Goal: Information Seeking & Learning: Check status

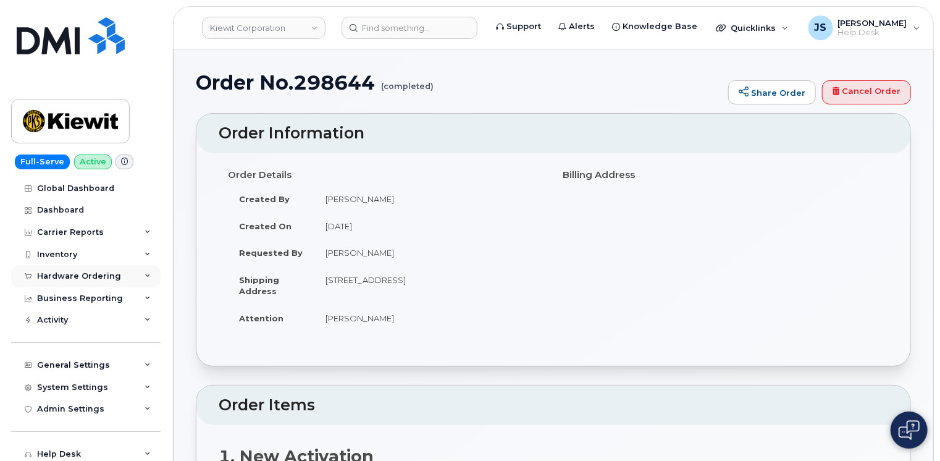
click at [138, 272] on div "Hardware Ordering" at bounding box center [85, 276] width 149 height 22
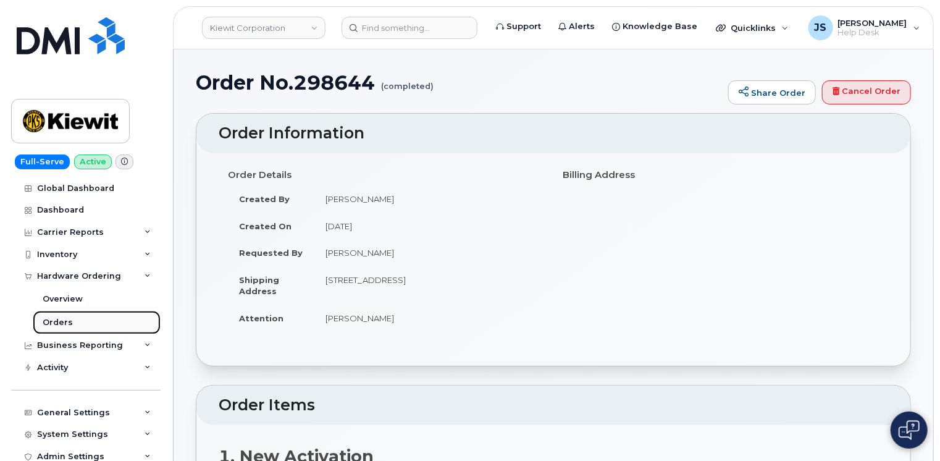
click at [70, 321] on div "Orders" at bounding box center [58, 322] width 30 height 11
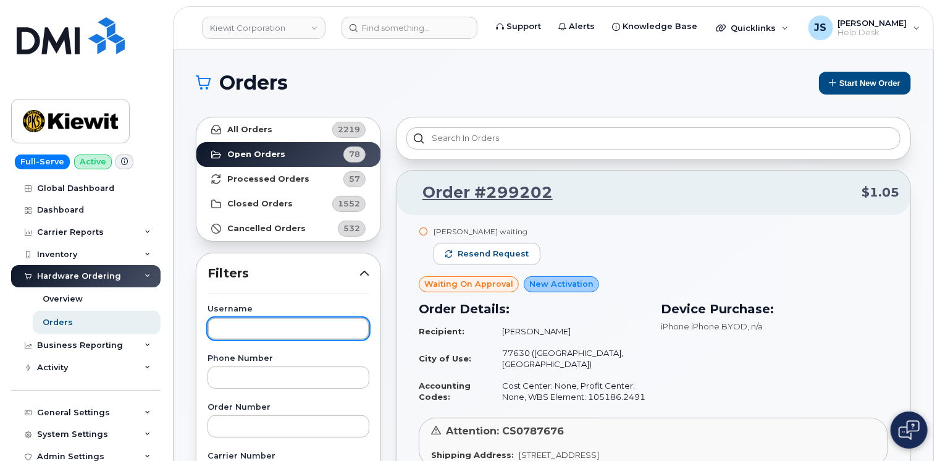
click at [265, 334] on input "text" at bounding box center [288, 328] width 162 height 22
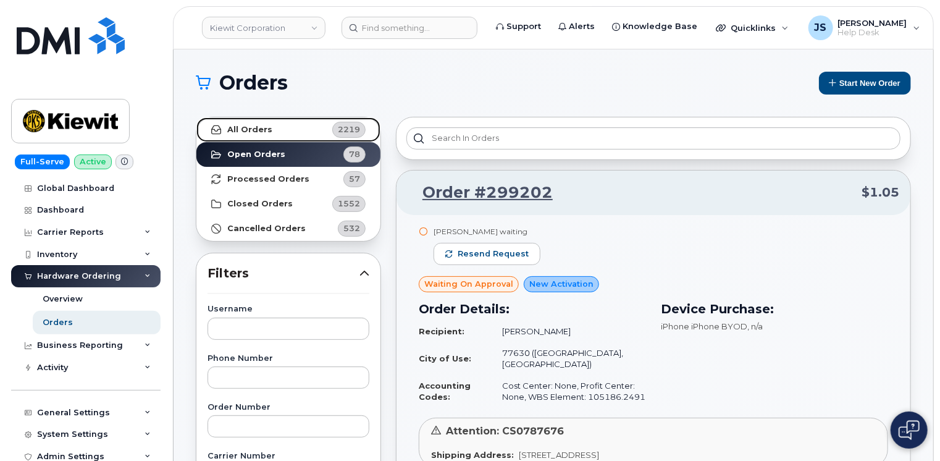
click at [242, 125] on strong "All Orders" at bounding box center [249, 130] width 45 height 10
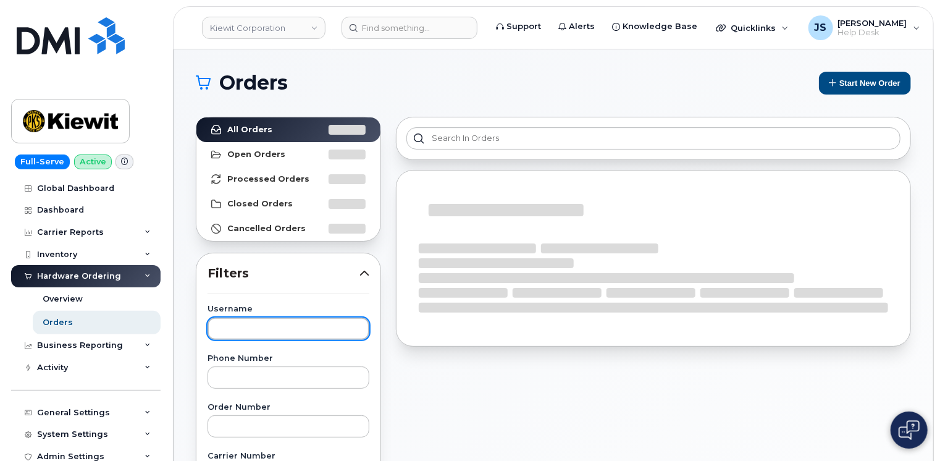
click at [264, 328] on input "text" at bounding box center [288, 328] width 162 height 22
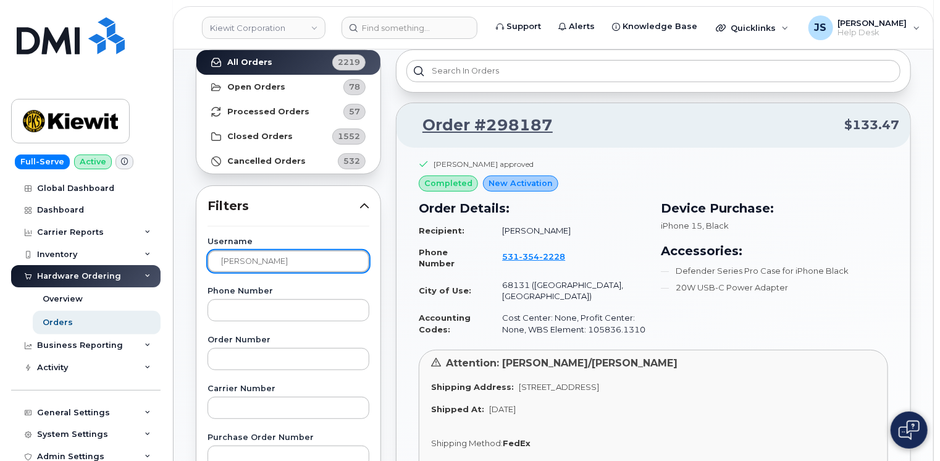
scroll to position [62, 0]
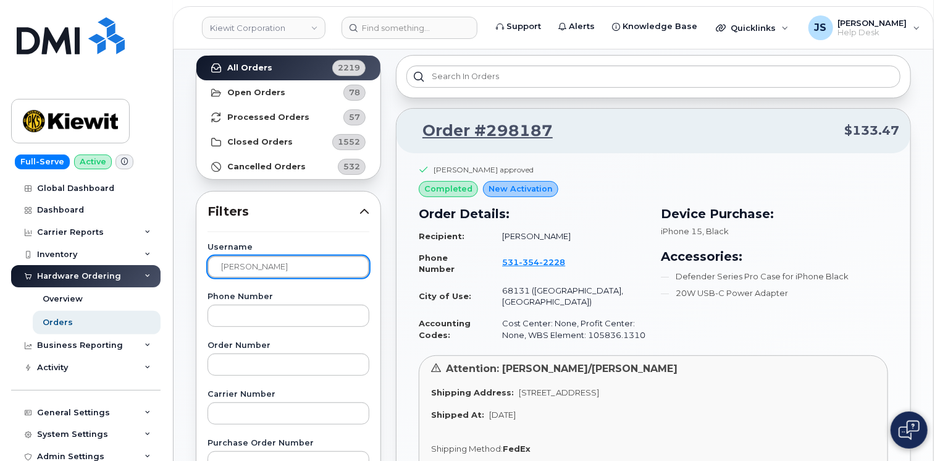
type input "Robert Choi."
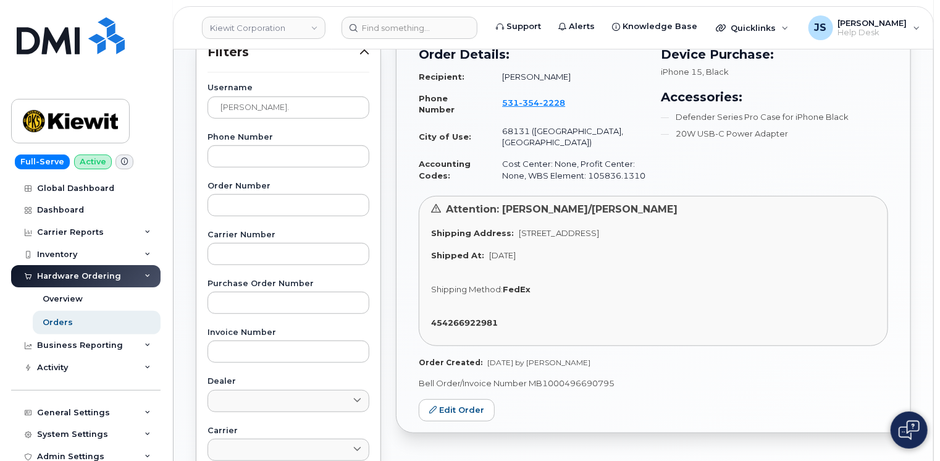
scroll to position [247, 0]
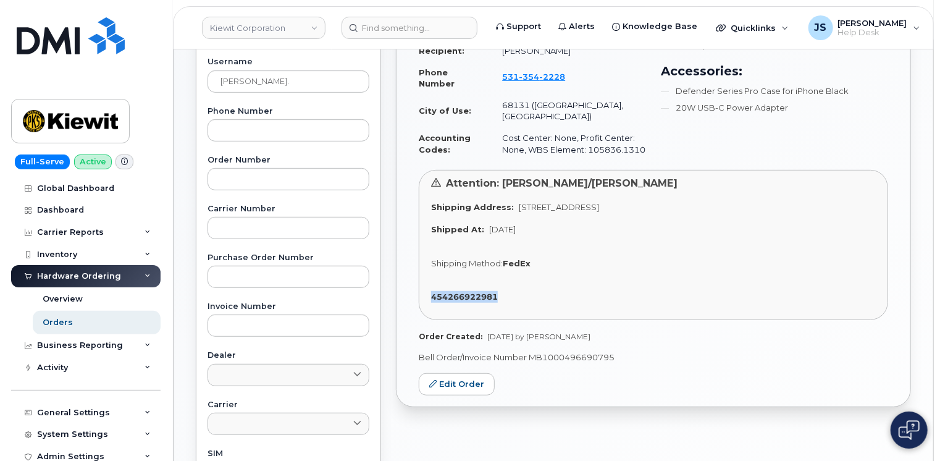
drag, startPoint x: 508, startPoint y: 279, endPoint x: 430, endPoint y: 284, distance: 77.9
click at [431, 291] on div "454266922981" at bounding box center [653, 297] width 445 height 12
copy strong "454266922981"
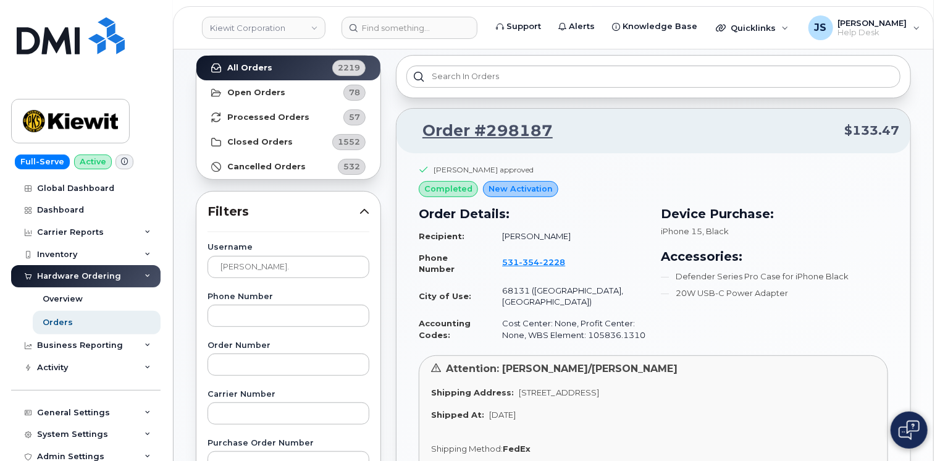
scroll to position [0, 0]
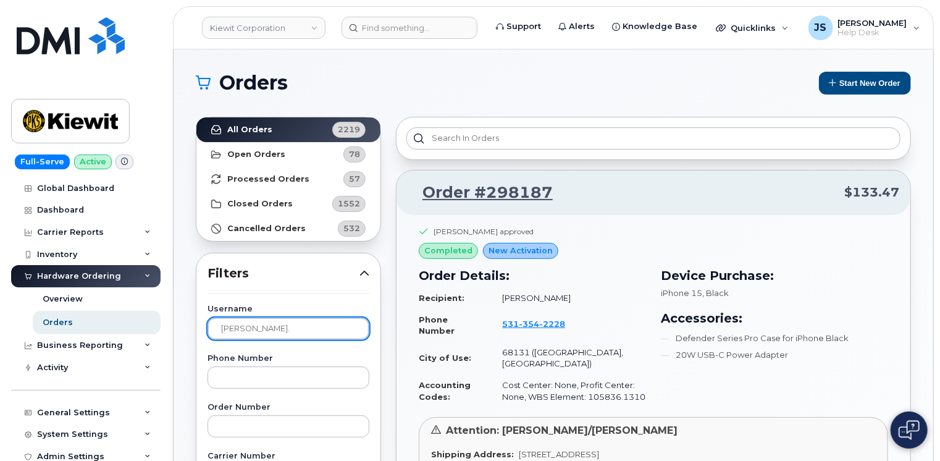
click at [256, 328] on input "Robert Choi." at bounding box center [288, 328] width 162 height 22
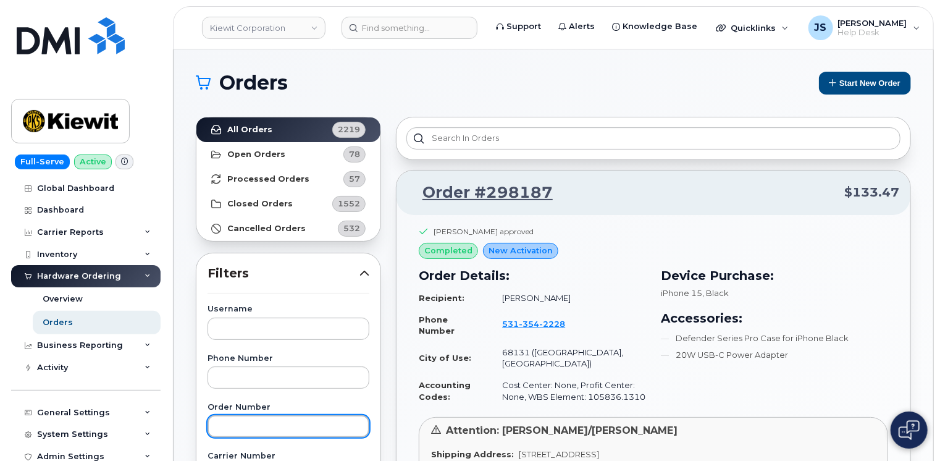
drag, startPoint x: 228, startPoint y: 409, endPoint x: 235, endPoint y: 428, distance: 20.3
paste input "298744"
type input "298744"
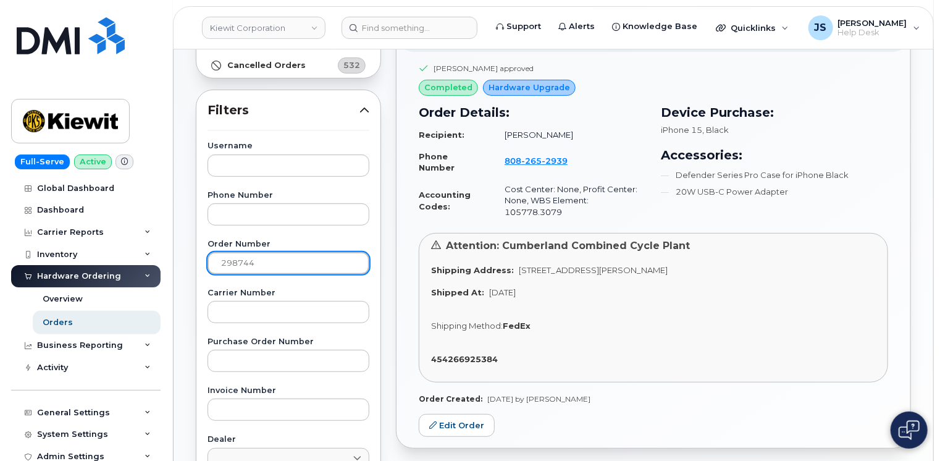
scroll to position [185, 0]
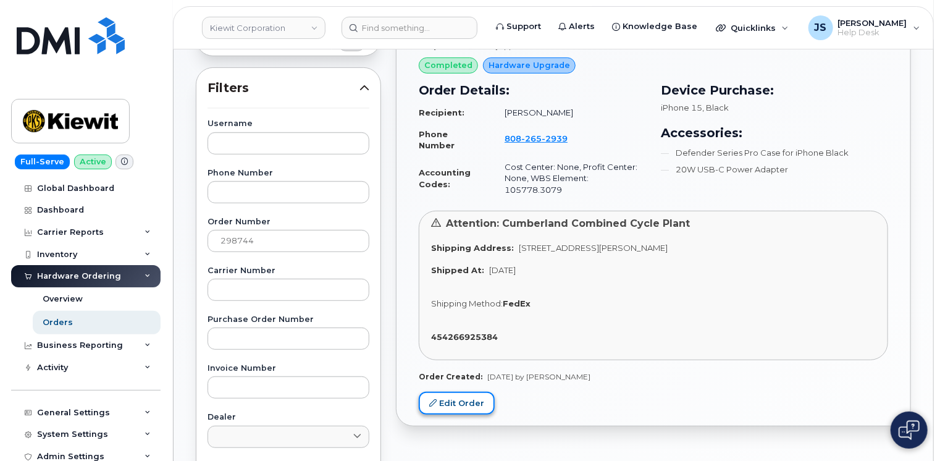
click at [422, 391] on link "Edit Order" at bounding box center [457, 402] width 76 height 23
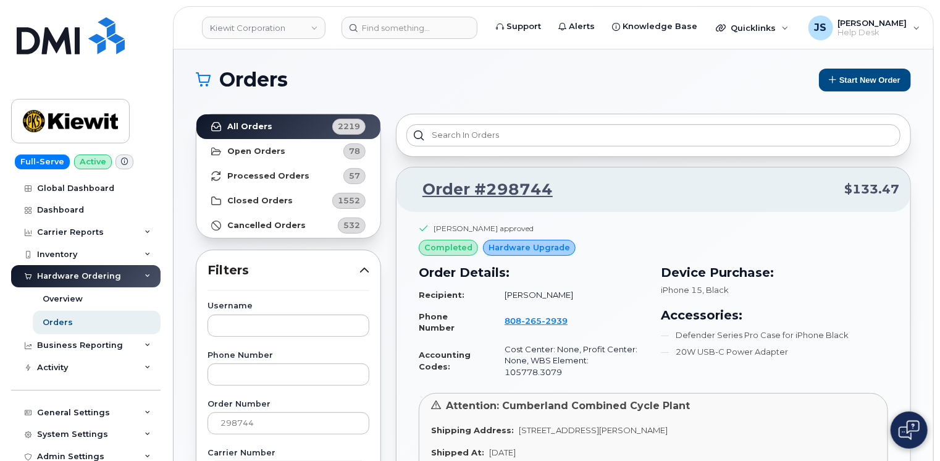
scroll to position [0, 0]
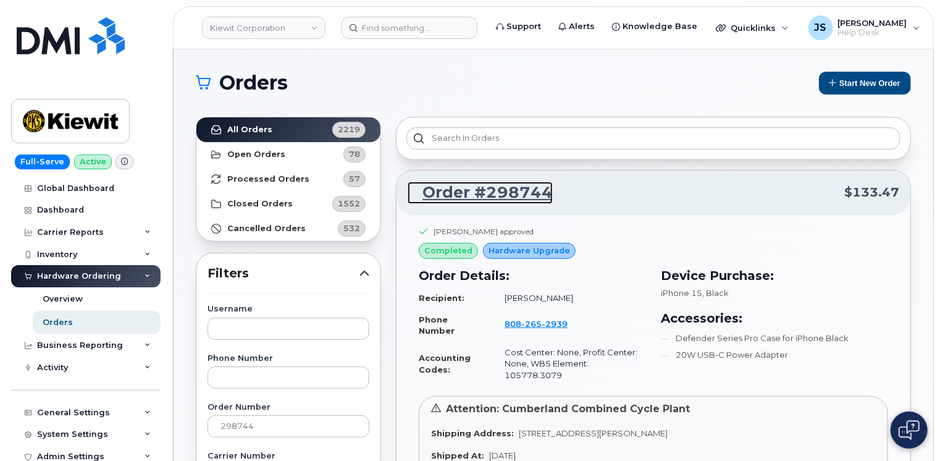
click at [487, 195] on link "Order #298744" at bounding box center [479, 193] width 145 height 22
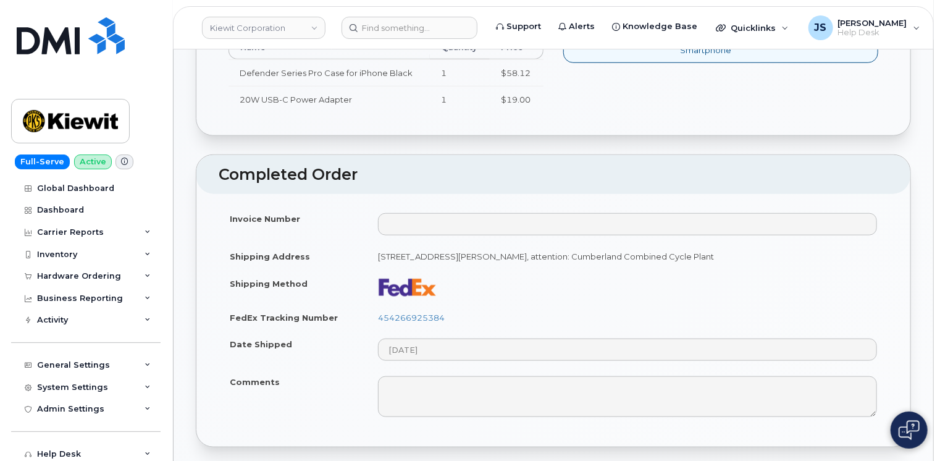
scroll to position [556, 0]
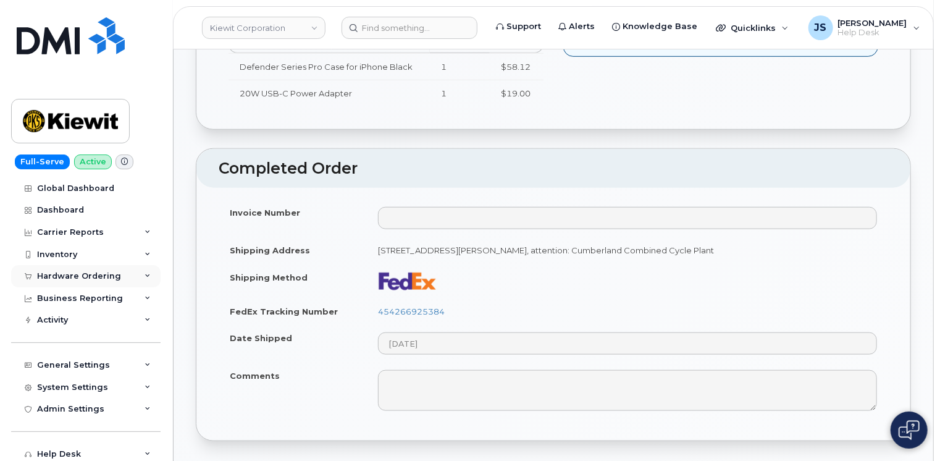
click at [141, 273] on div "Hardware Ordering" at bounding box center [85, 276] width 149 height 22
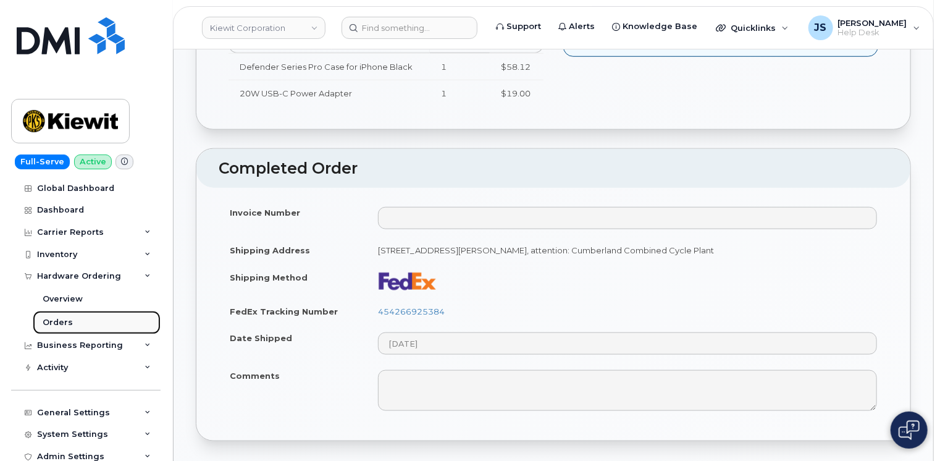
click at [69, 326] on div "Orders" at bounding box center [58, 322] width 30 height 11
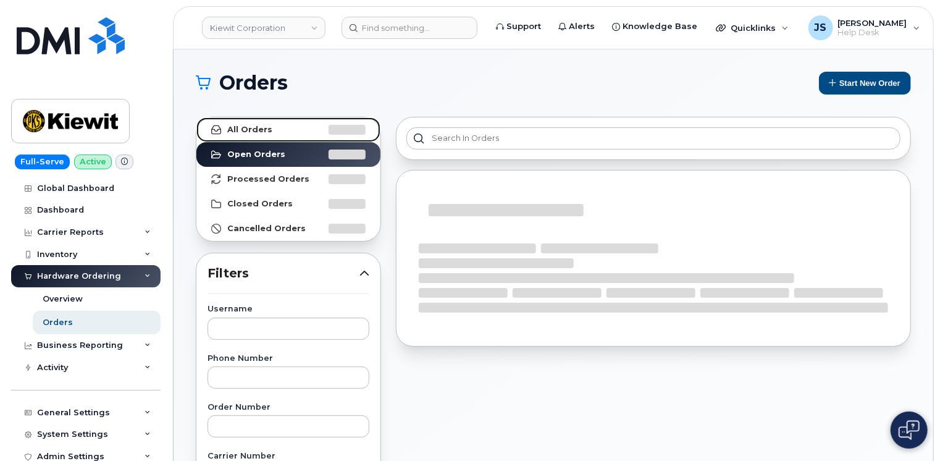
click at [272, 140] on link "All Orders" at bounding box center [288, 129] width 184 height 25
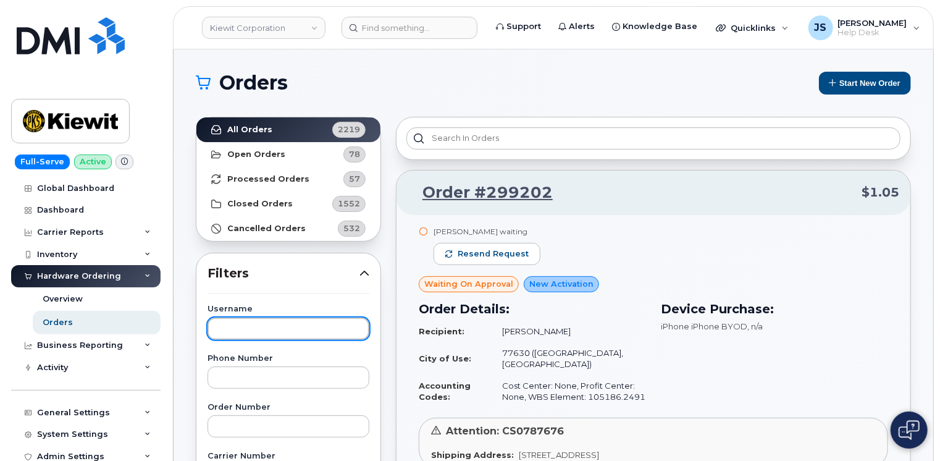
paste input "Tanya Viceer"
type input "Tanya Viceer"
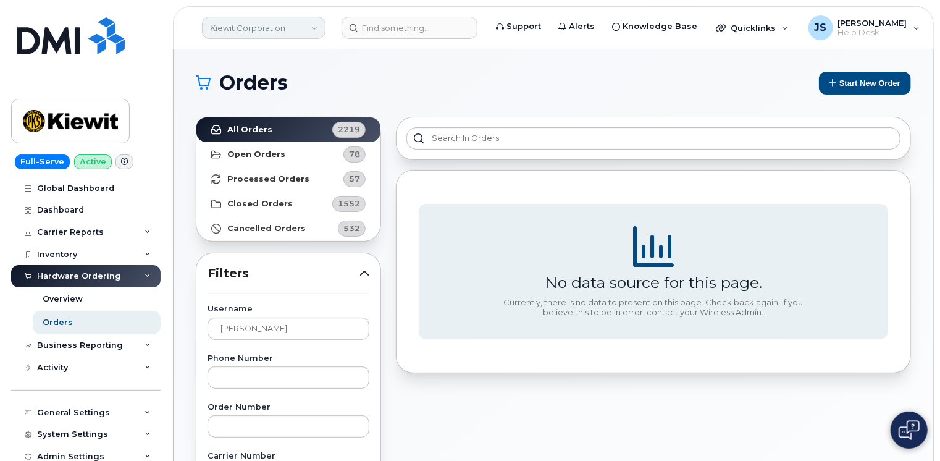
click at [267, 19] on link "Kiewit Corporation" at bounding box center [263, 28] width 123 height 22
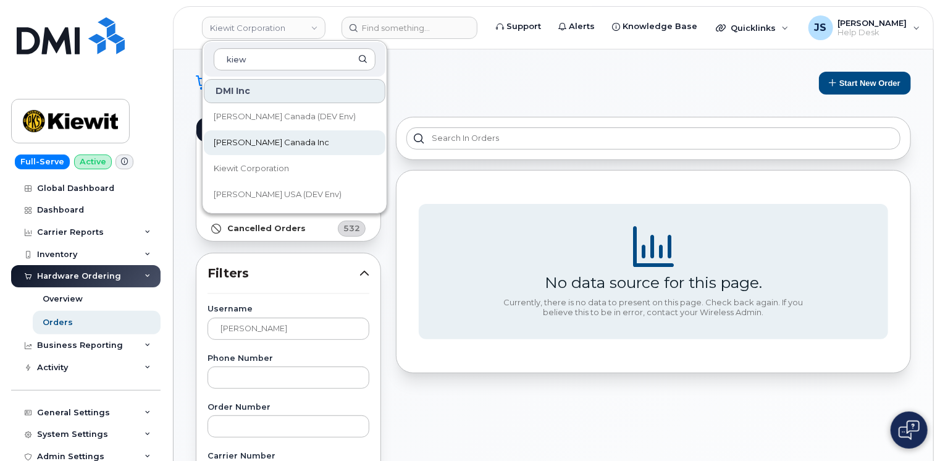
type input "kiew"
click at [230, 137] on span "Kiewit Canada Inc" at bounding box center [271, 142] width 115 height 12
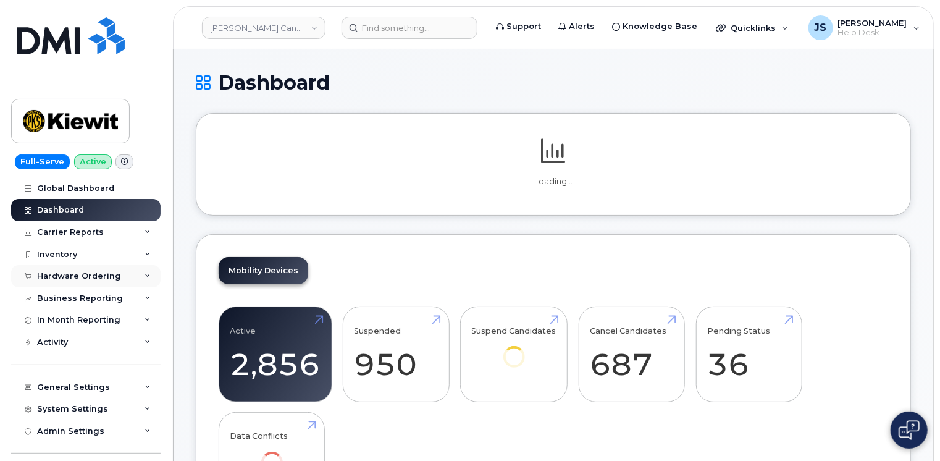
click at [144, 275] on icon at bounding box center [147, 276] width 6 height 6
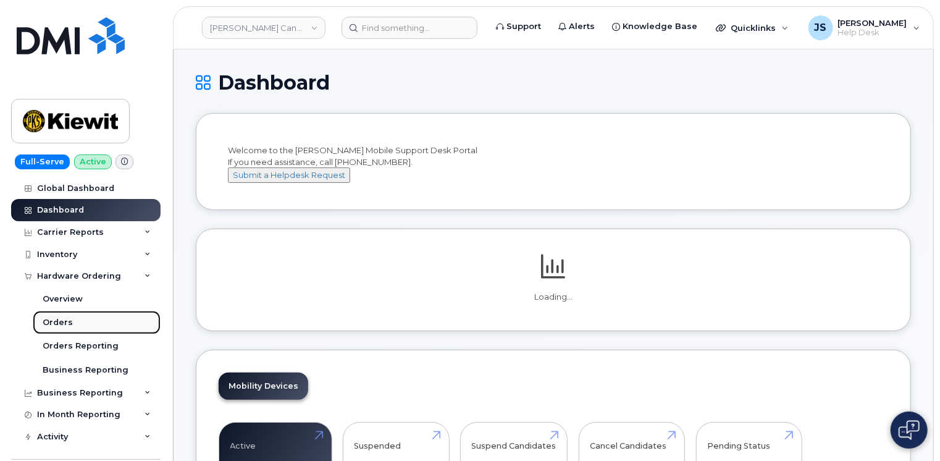
click at [72, 319] on link "Orders" at bounding box center [97, 322] width 128 height 23
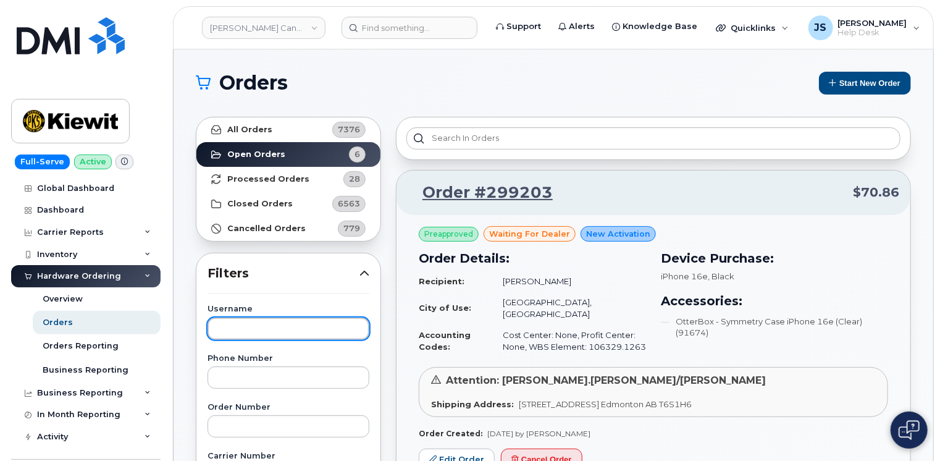
paste input "[PERSON_NAME]"
type input "Tanya Viceer"
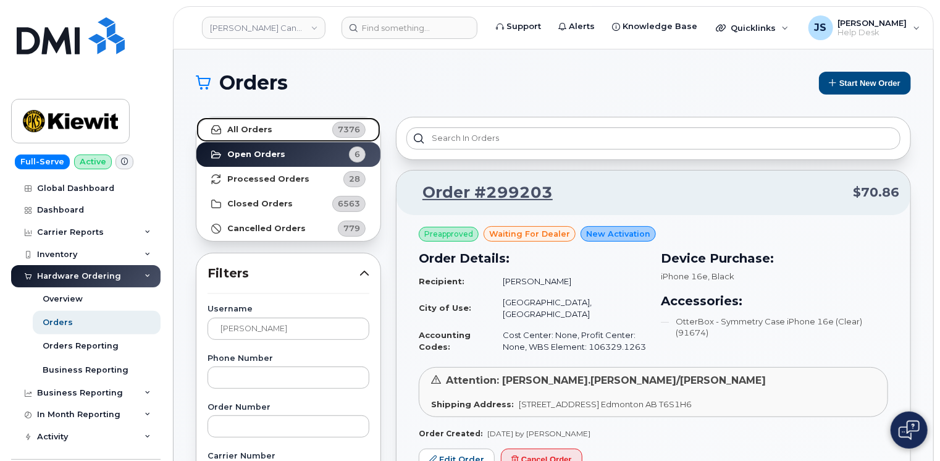
click at [259, 127] on strong "All Orders" at bounding box center [249, 130] width 45 height 10
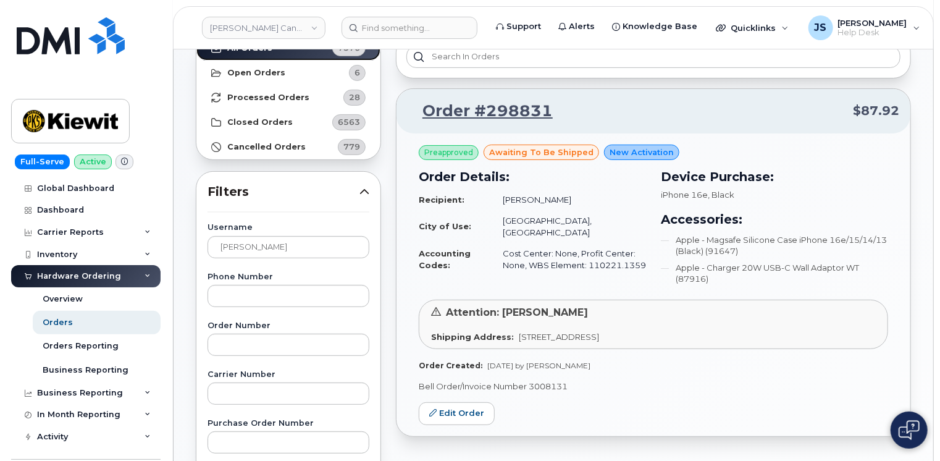
scroll to position [62, 0]
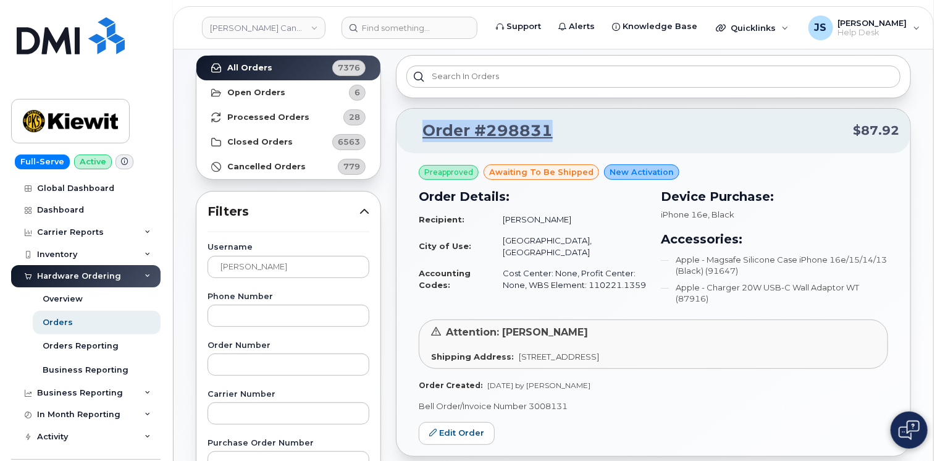
drag, startPoint x: 554, startPoint y: 130, endPoint x: 425, endPoint y: 126, distance: 129.7
click at [425, 126] on p "Order #298831 $87.92" at bounding box center [652, 131] width 491 height 22
drag, startPoint x: 425, startPoint y: 126, endPoint x: 441, endPoint y: 126, distance: 16.7
copy link "Order #298831"
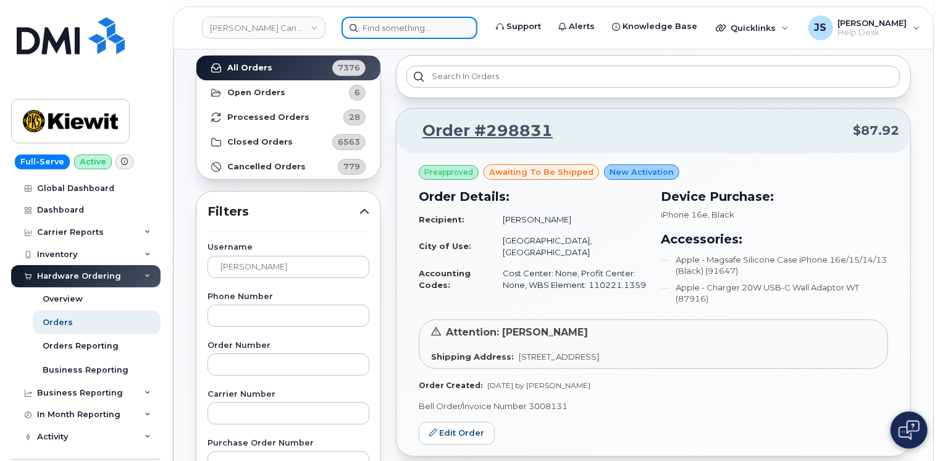
click at [402, 22] on input at bounding box center [409, 28] width 136 height 22
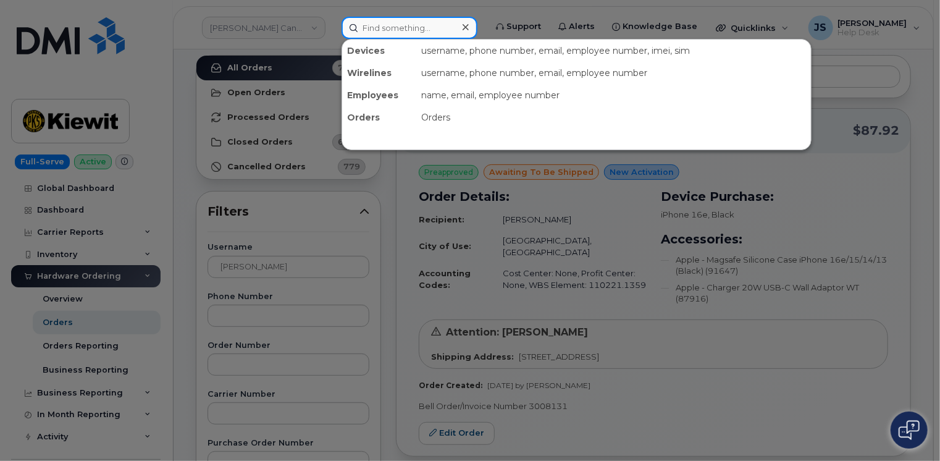
paste input "9297459522"
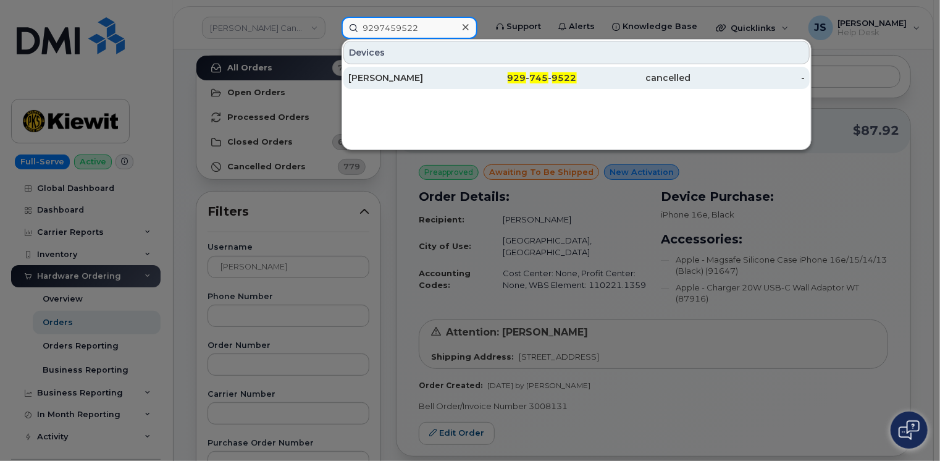
type input "9297459522"
click at [377, 73] on div "MICHAEL RUESTER" at bounding box center [405, 78] width 114 height 12
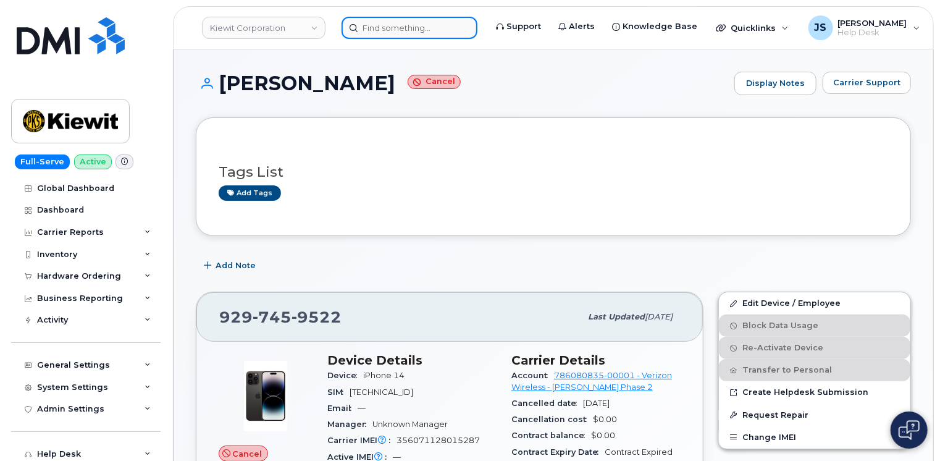
click at [403, 30] on input at bounding box center [409, 28] width 136 height 22
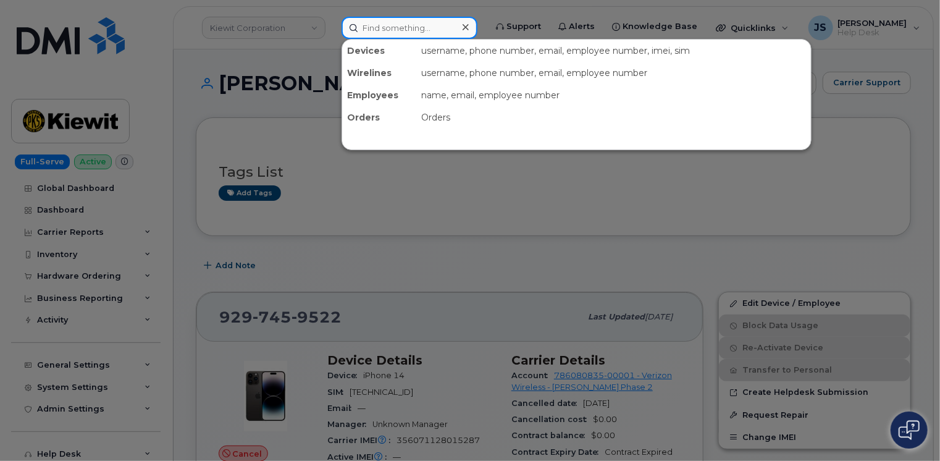
paste input "551-244-4559"
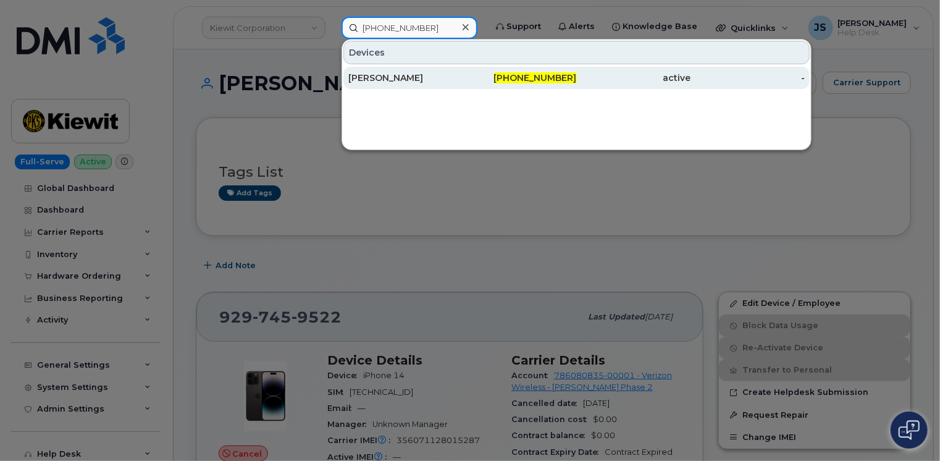
type input "551-244-4559"
click at [422, 77] on div "NICHOLAS FRIEL" at bounding box center [405, 78] width 114 height 12
